Goal: Navigation & Orientation: Find specific page/section

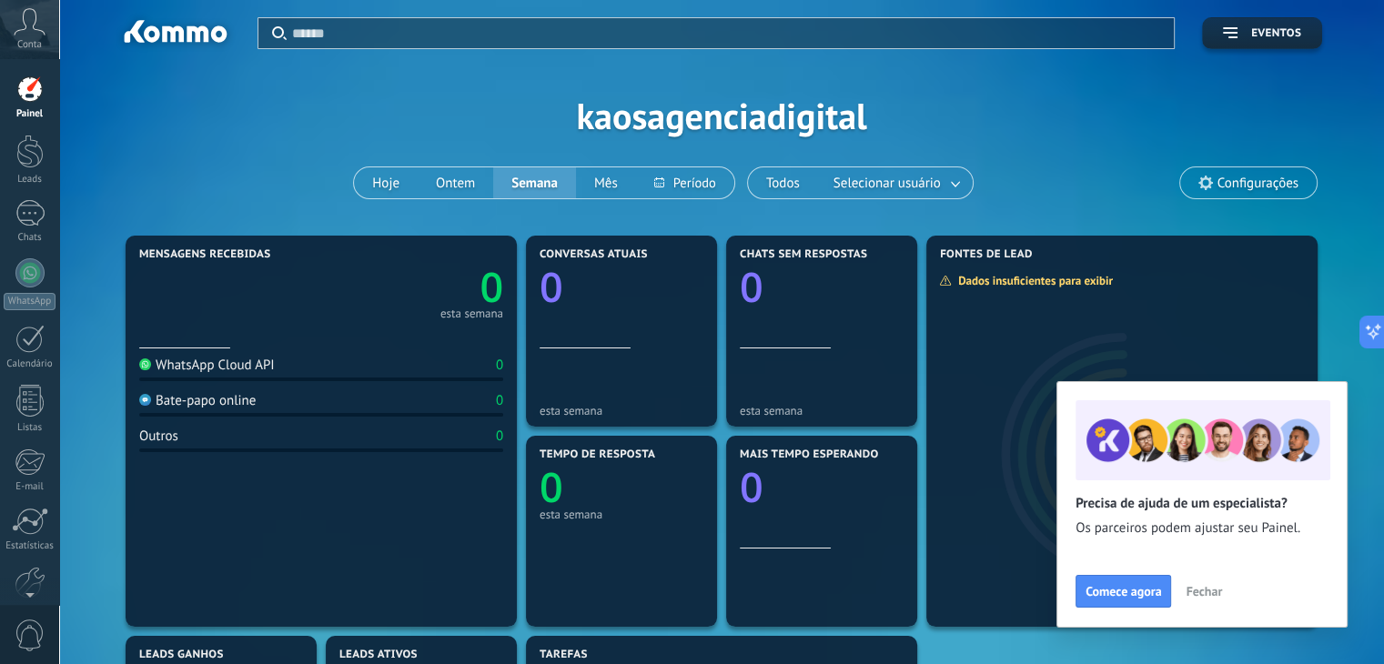
click at [1197, 579] on button "Fechar" at bounding box center [1203, 591] width 53 height 27
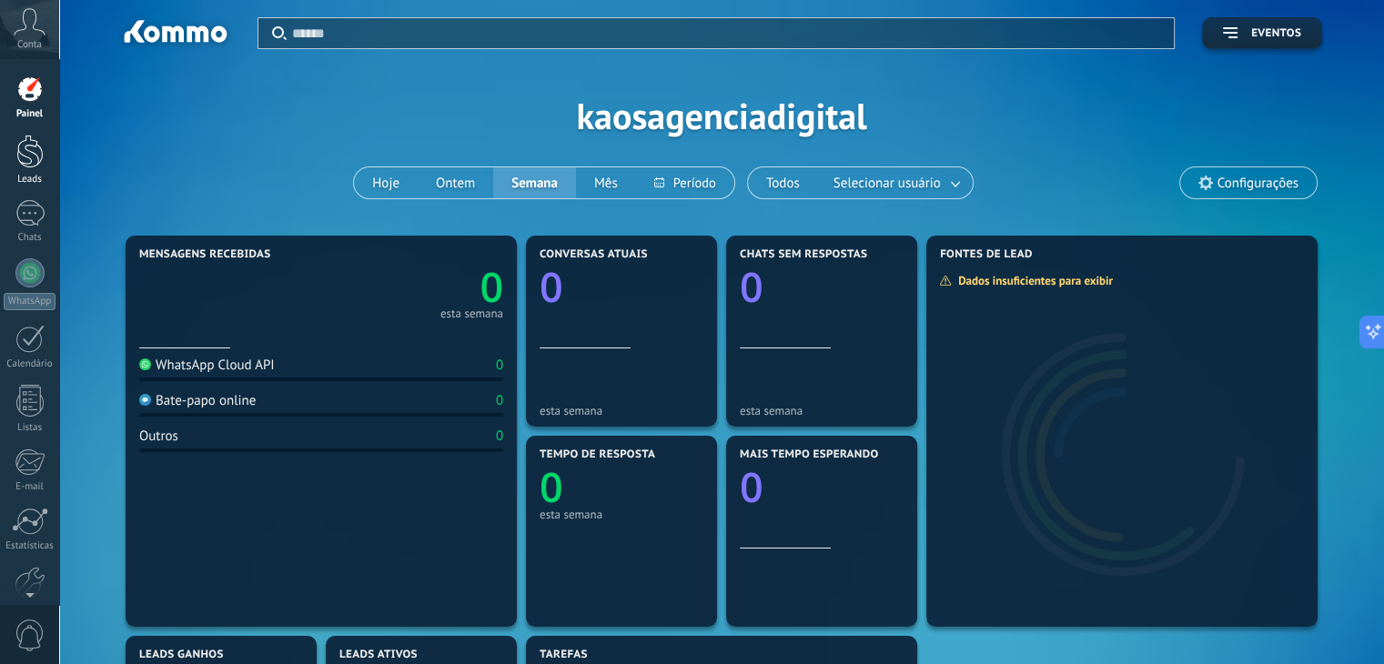
click at [27, 154] on div at bounding box center [29, 152] width 27 height 34
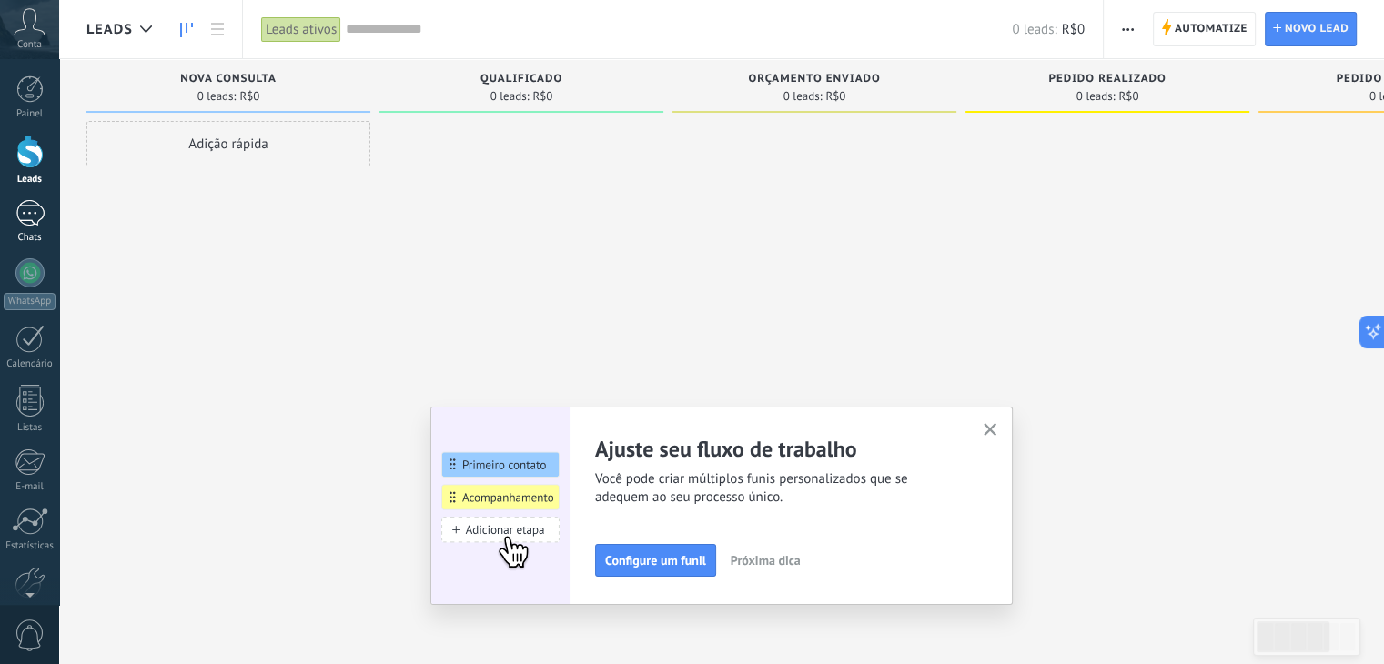
click at [29, 218] on div at bounding box center [29, 213] width 29 height 26
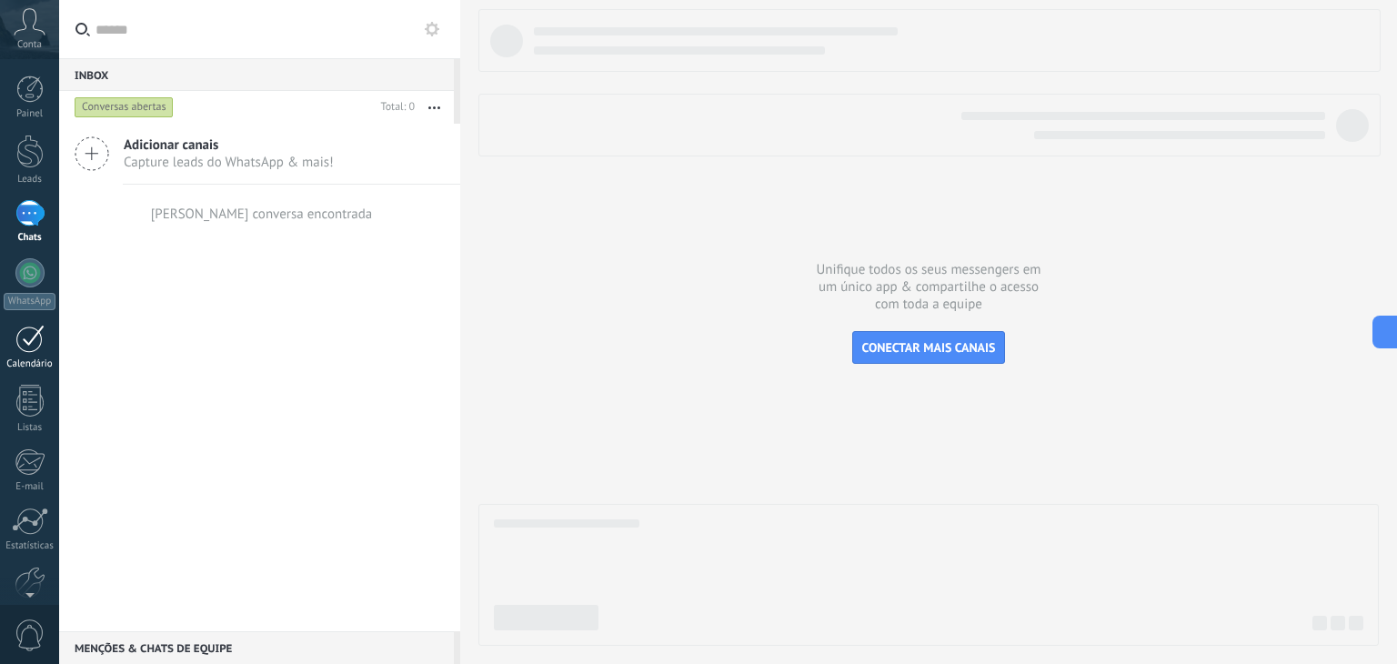
click at [34, 334] on div at bounding box center [29, 339] width 29 height 28
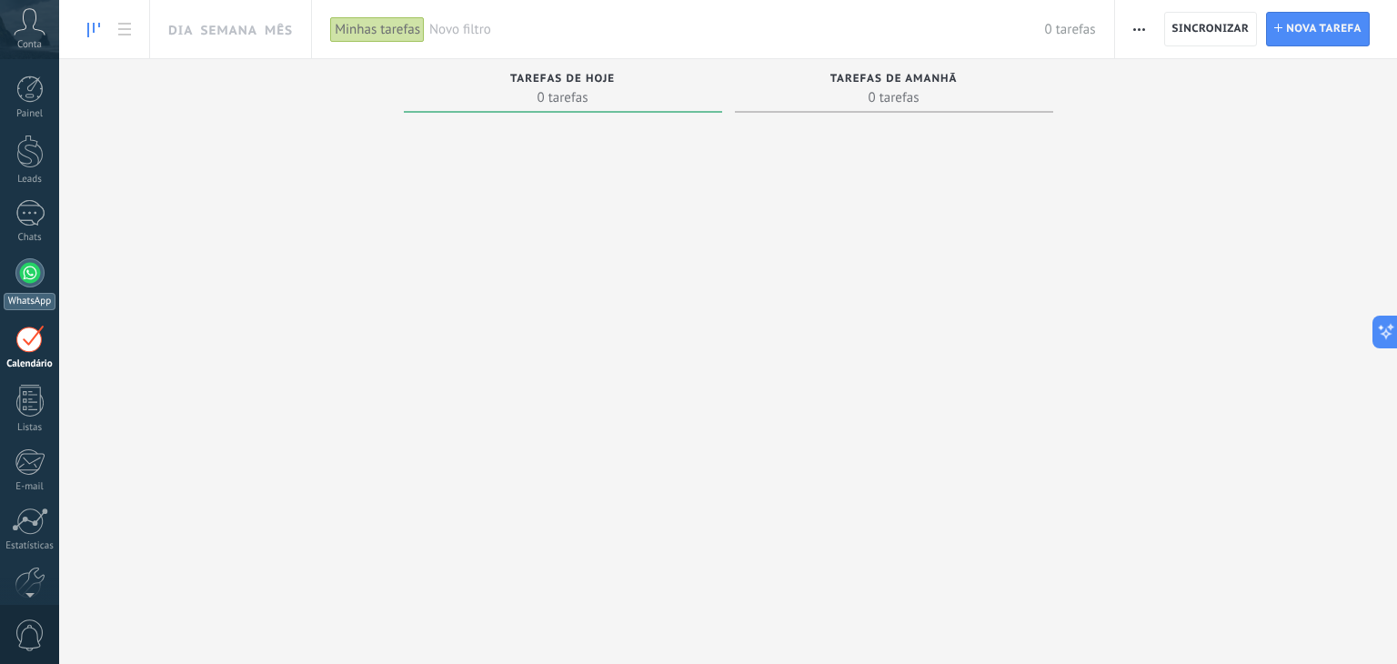
click at [27, 271] on div at bounding box center [29, 272] width 29 height 29
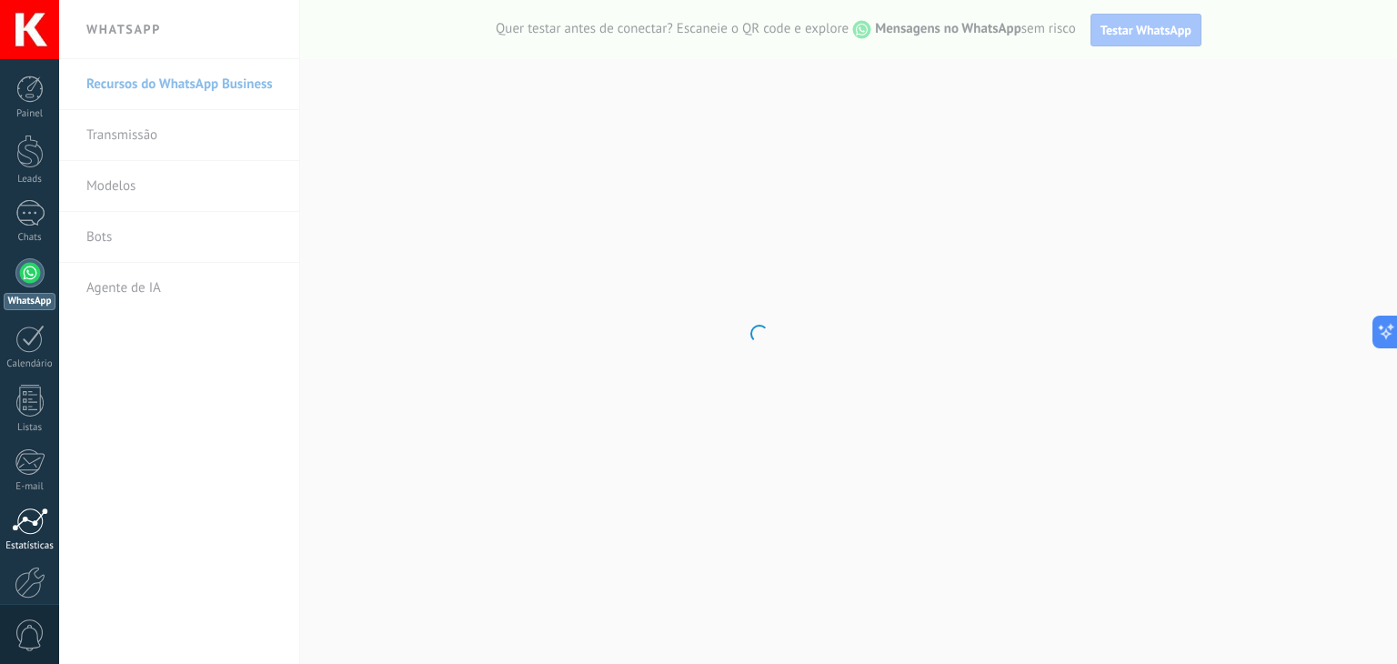
click at [25, 530] on div at bounding box center [30, 521] width 36 height 27
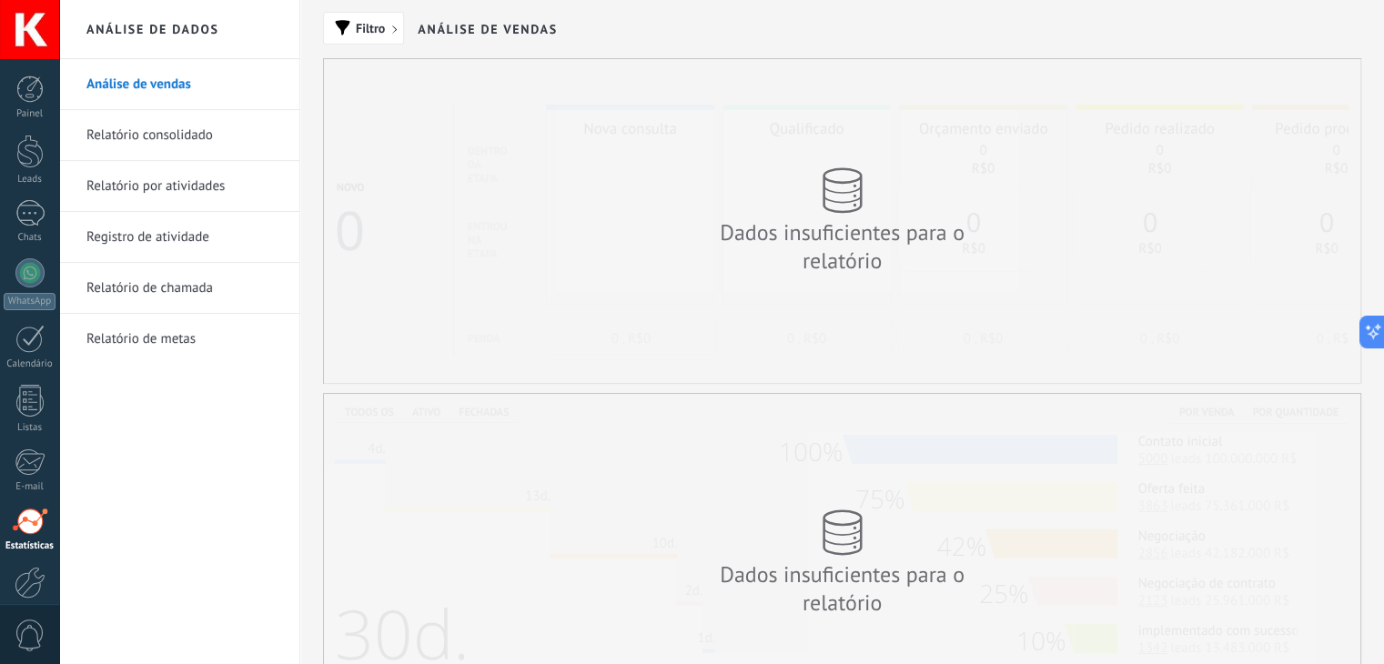
scroll to position [92, 0]
click at [27, 504] on div at bounding box center [30, 491] width 31 height 32
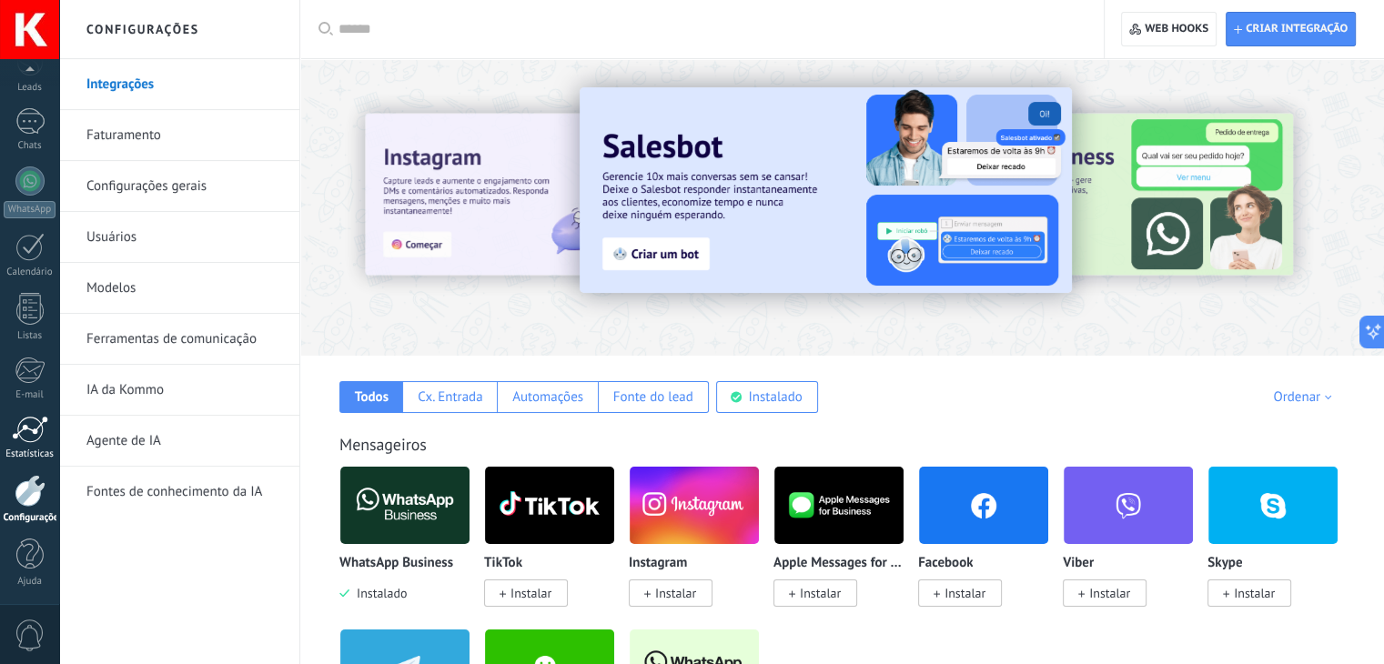
click at [24, 432] on div at bounding box center [30, 429] width 36 height 27
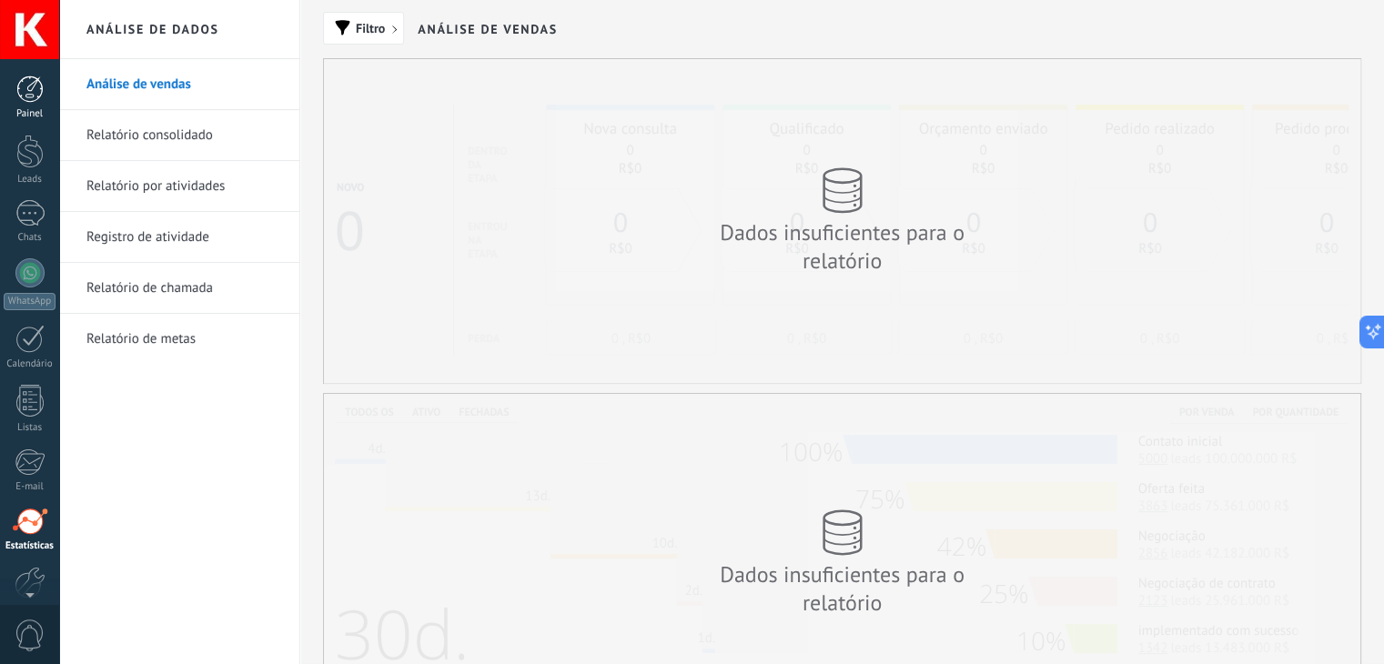
click at [32, 99] on div at bounding box center [29, 89] width 27 height 27
